Goal: Book appointment/travel/reservation

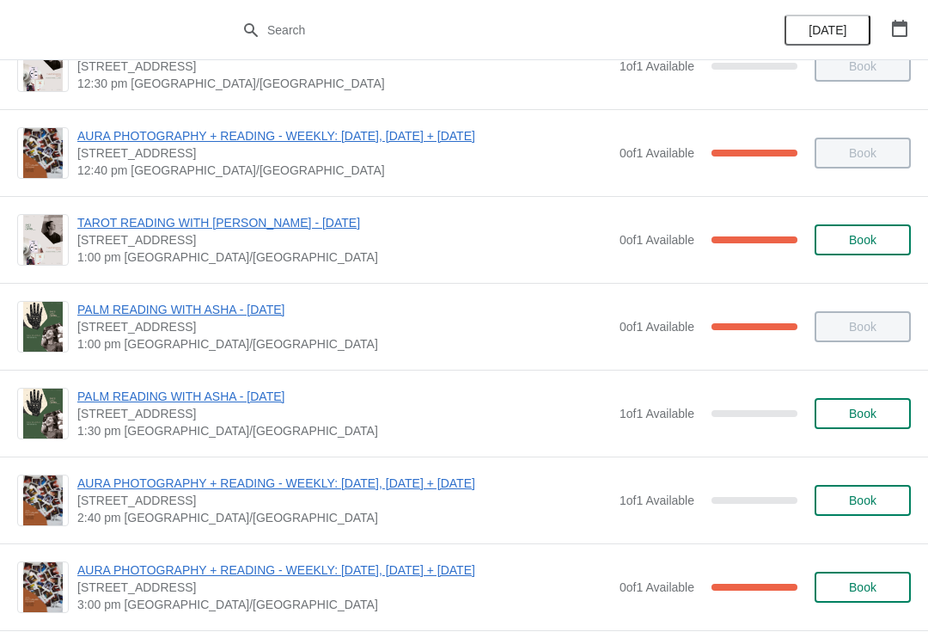
scroll to position [1352, 0]
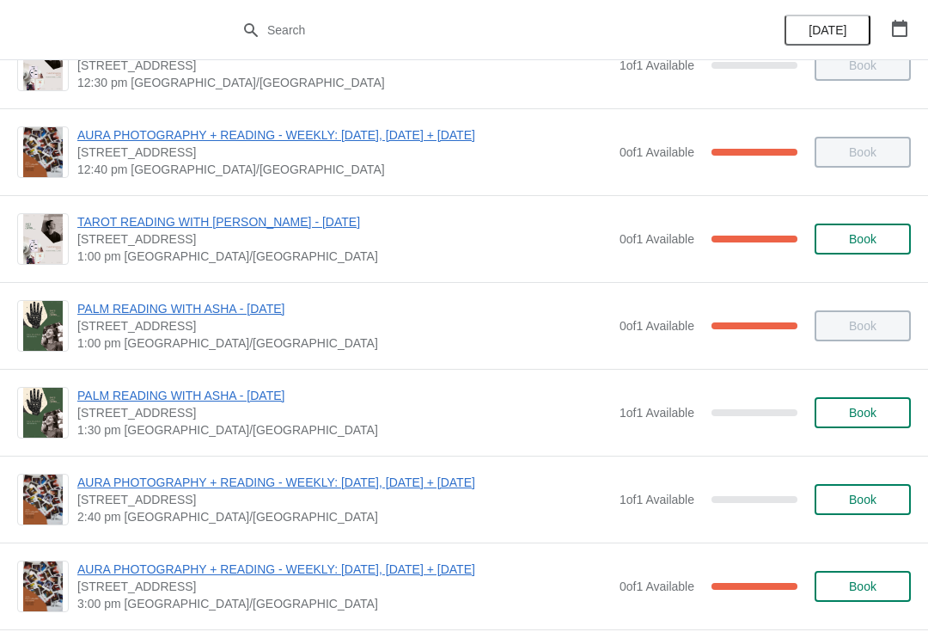
click at [870, 420] on button "Book" at bounding box center [863, 412] width 96 height 31
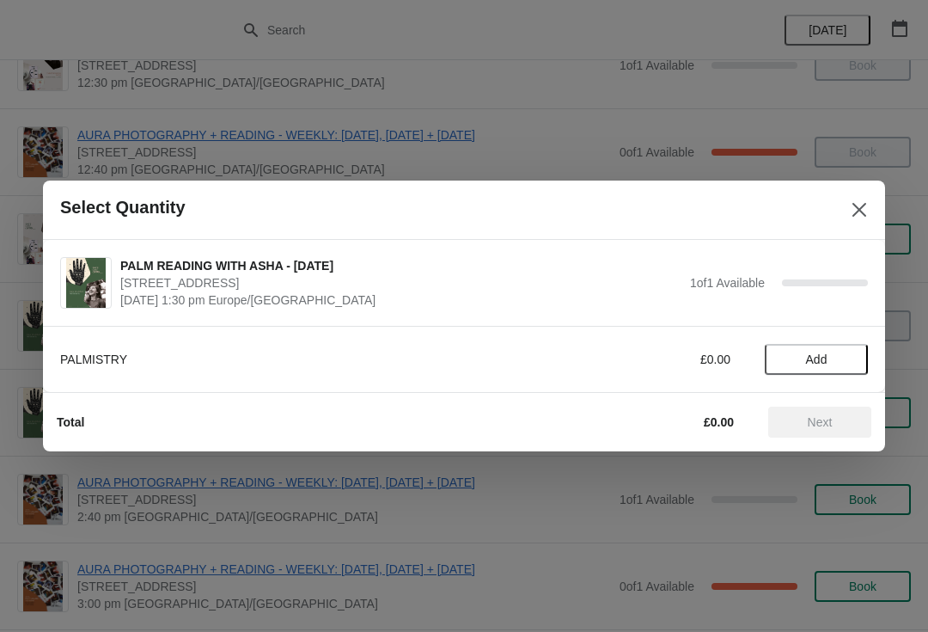
click at [822, 368] on button "Add" at bounding box center [816, 359] width 103 height 31
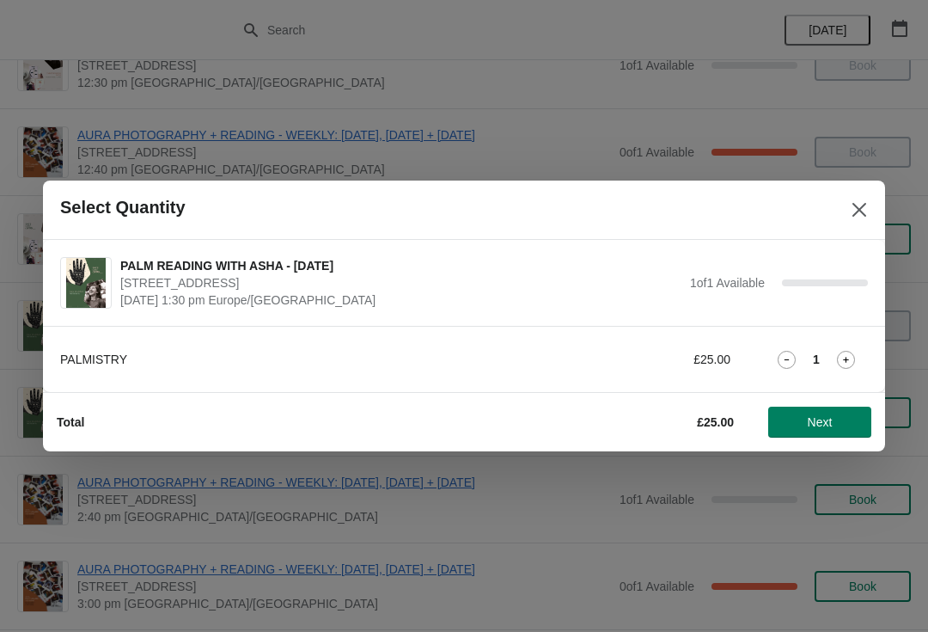
click at [808, 428] on span "Next" at bounding box center [820, 422] width 25 height 14
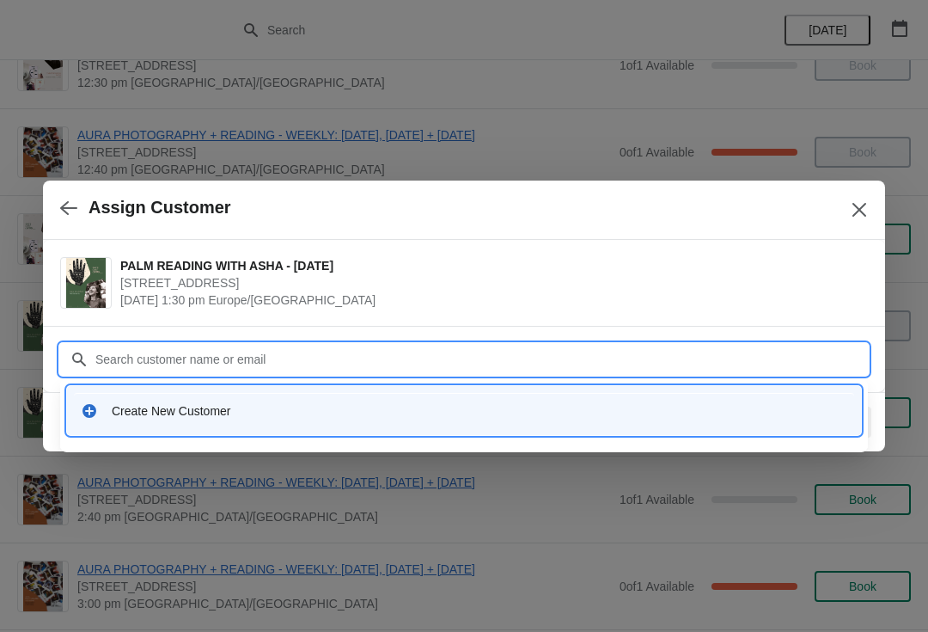
click at [262, 433] on div "Create New Customer" at bounding box center [464, 410] width 794 height 49
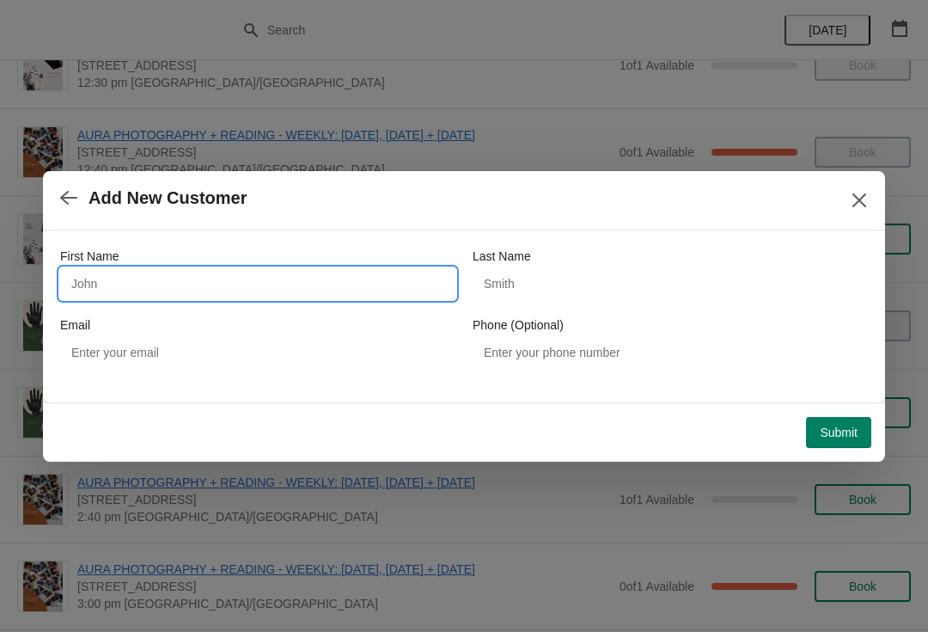
click at [213, 297] on input "First Name" at bounding box center [257, 283] width 395 height 31
type input "[PERSON_NAME]"
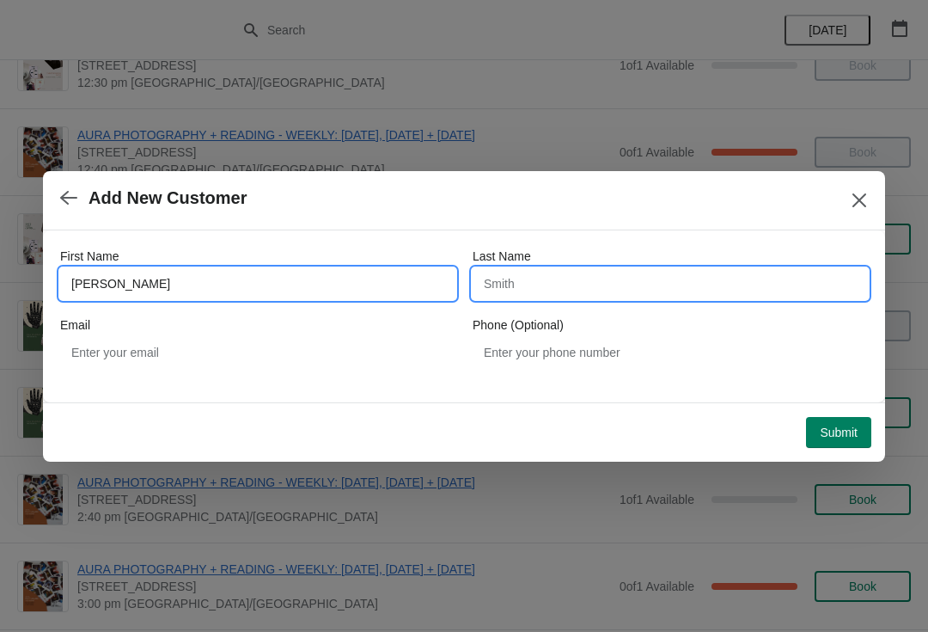
click at [615, 291] on input "Last Name" at bounding box center [670, 283] width 395 height 31
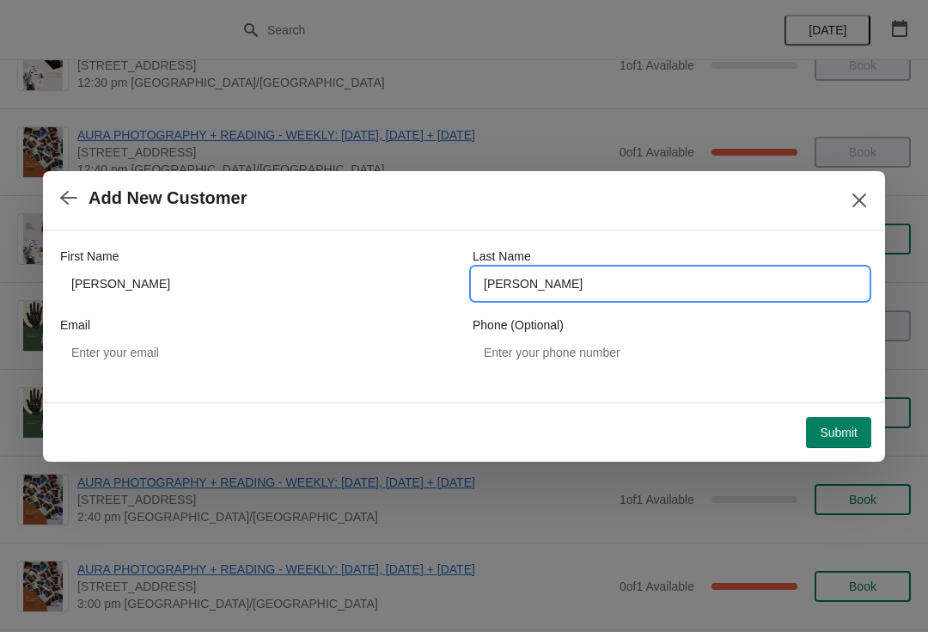
type input "[PERSON_NAME]"
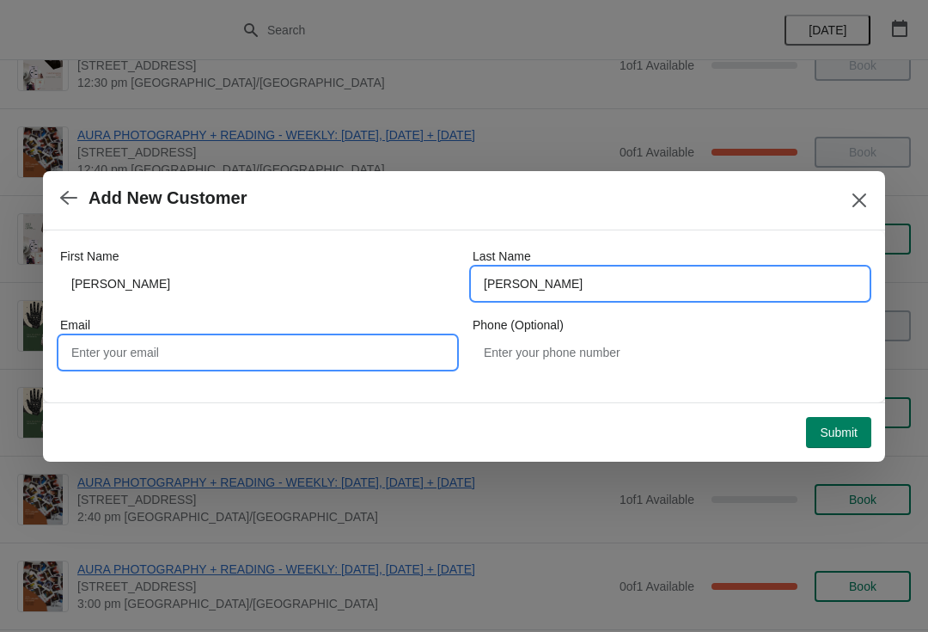
click at [292, 352] on input "Email" at bounding box center [257, 352] width 395 height 31
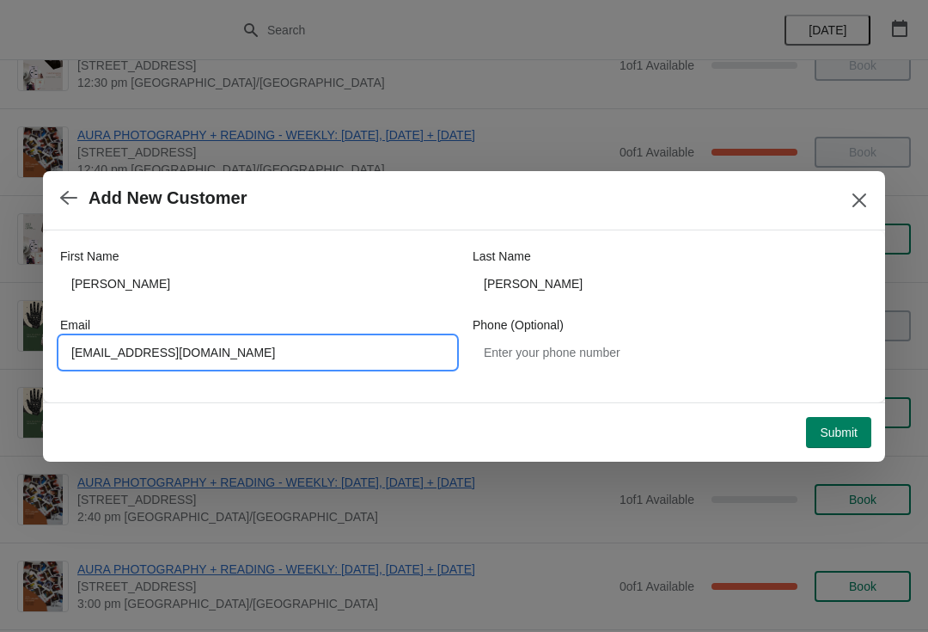
type input "[EMAIL_ADDRESS][DOMAIN_NAME]"
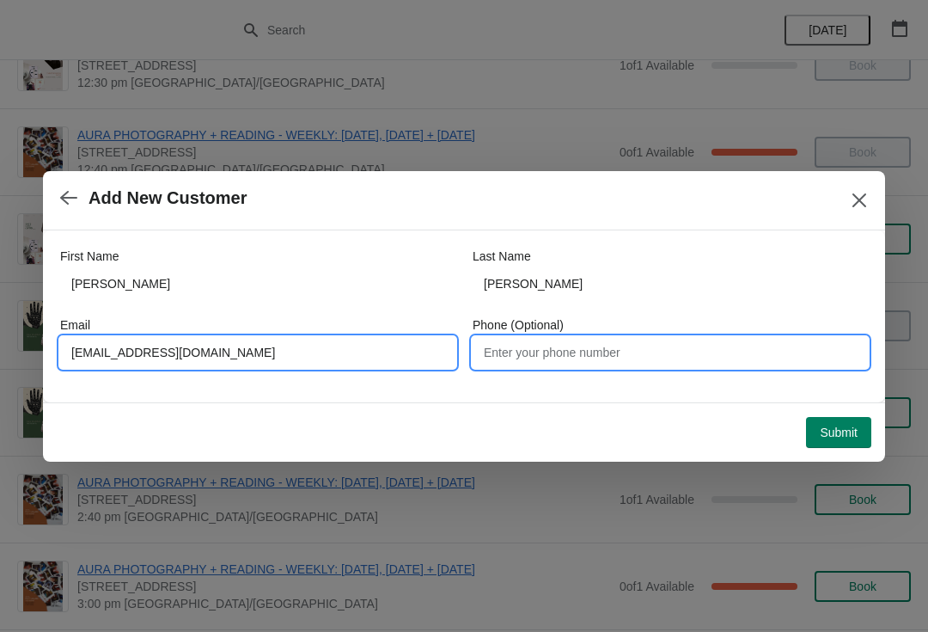
click at [671, 358] on input "Phone (Optional)" at bounding box center [670, 352] width 395 height 31
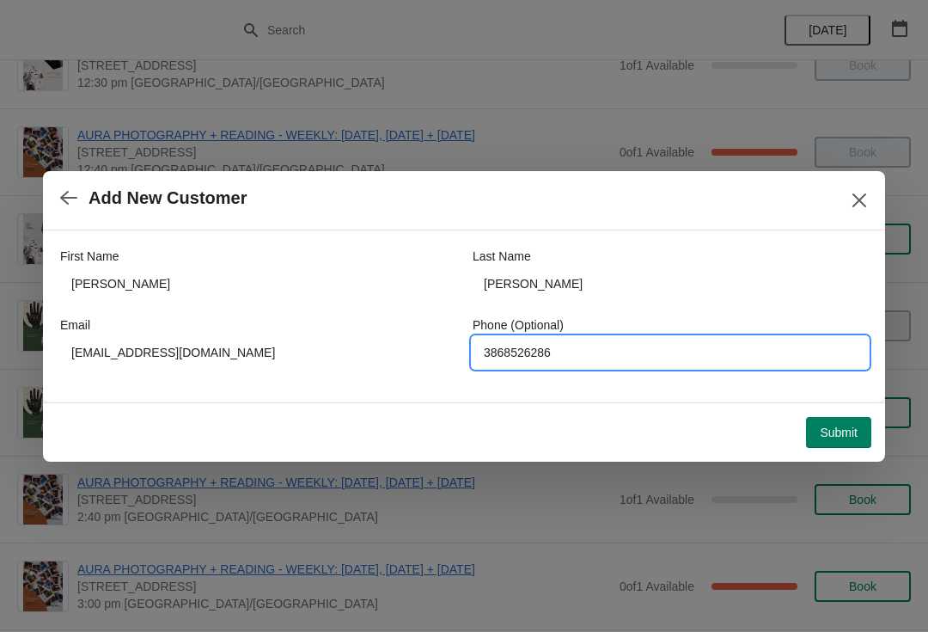
type input "3868526286"
click at [857, 435] on span "Submit" at bounding box center [839, 433] width 38 height 14
